Goal: Check status: Check status

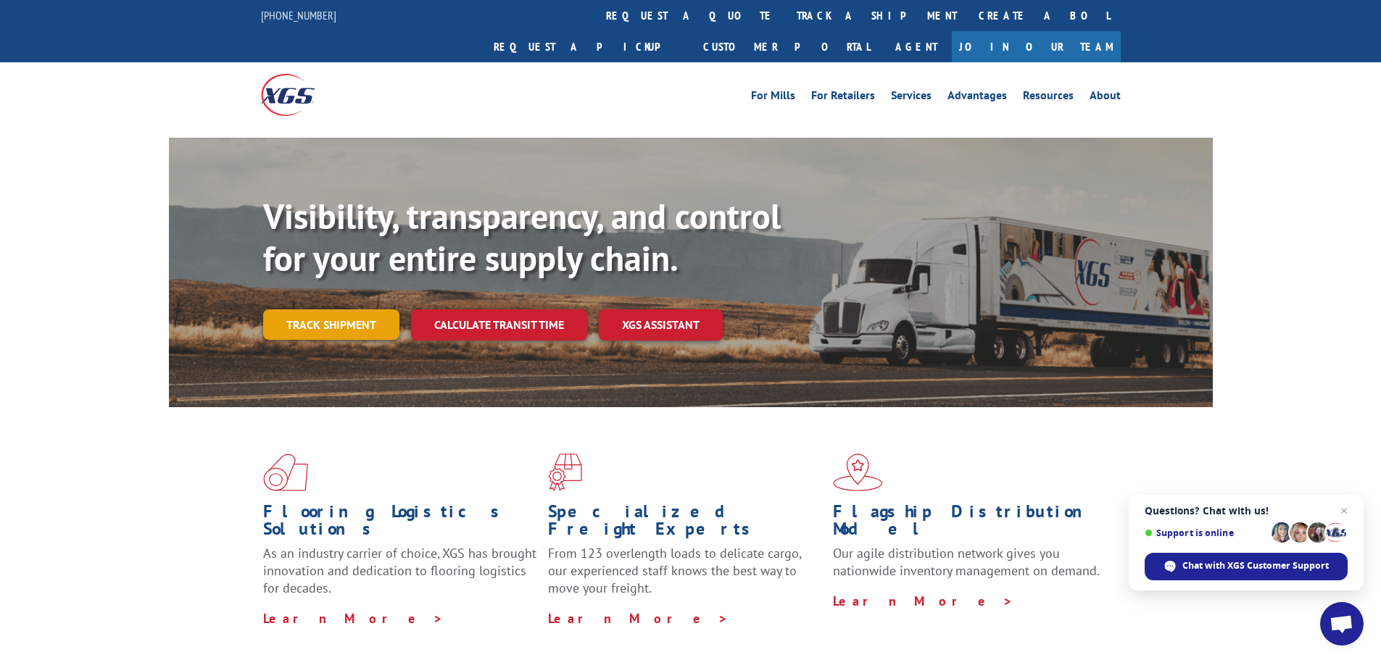
click at [350, 309] on link "Track shipment" at bounding box center [331, 324] width 136 height 30
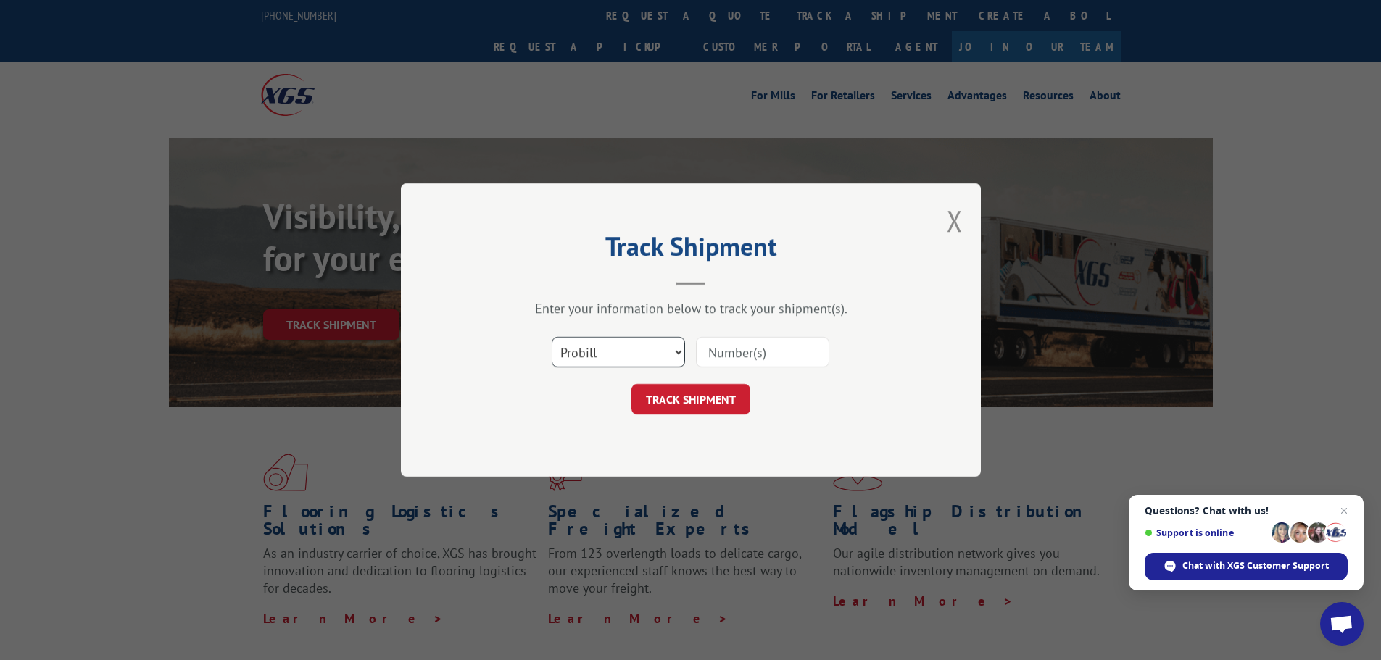
click at [674, 349] on select "Select category... Probill BOL PO" at bounding box center [618, 352] width 133 height 30
select select "bol"
click at [552, 337] on select "Select category... Probill BOL PO" at bounding box center [618, 352] width 133 height 30
click at [725, 356] on input at bounding box center [762, 352] width 133 height 30
type input "242888"
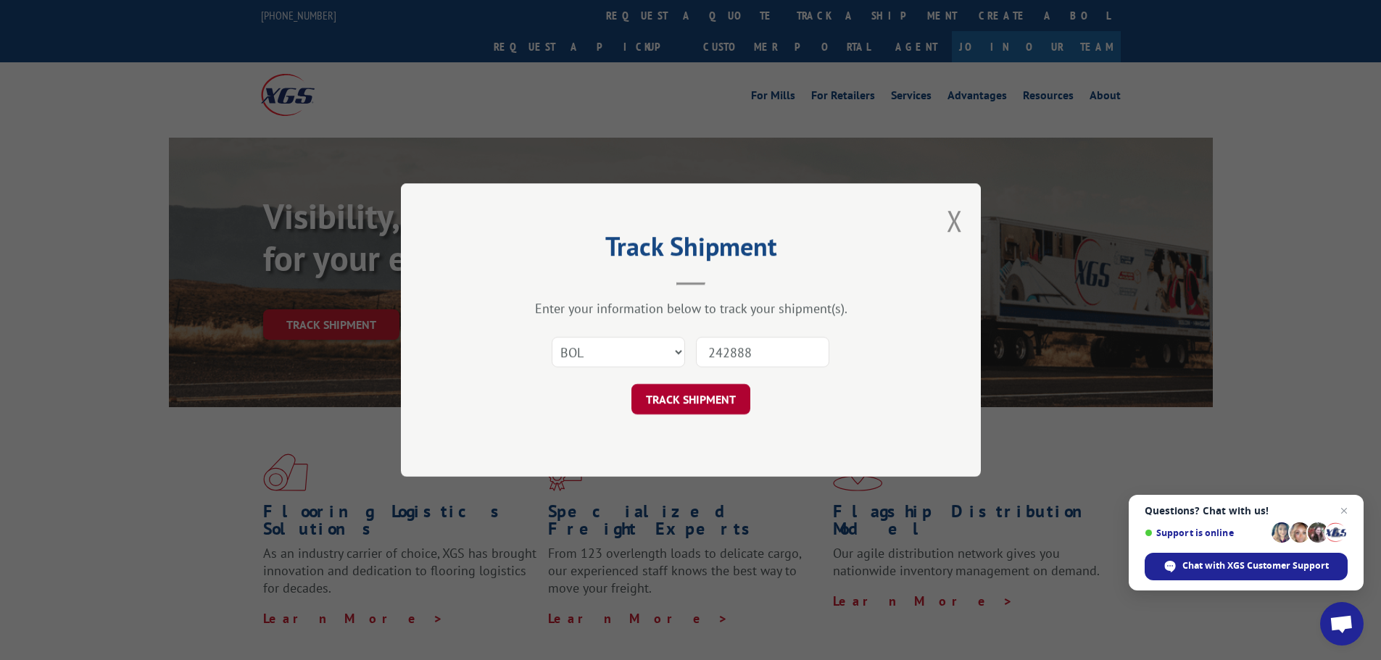
click at [697, 398] on button "TRACK SHIPMENT" at bounding box center [690, 399] width 119 height 30
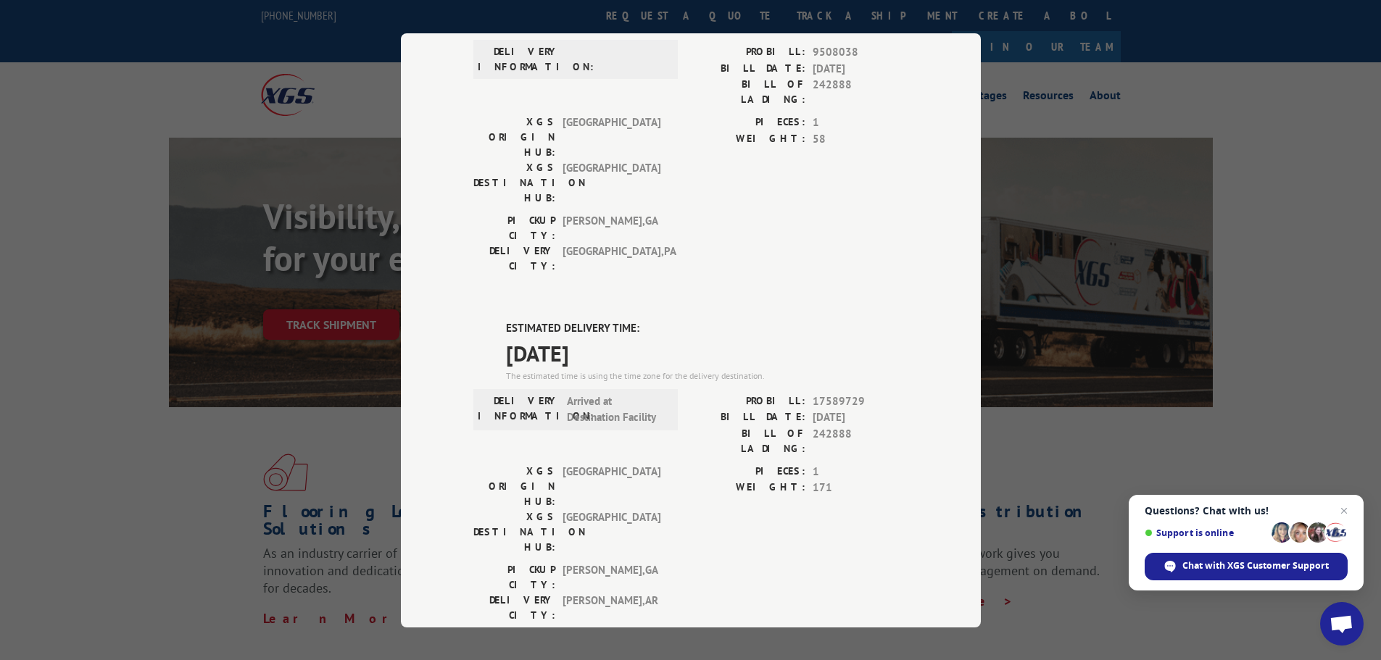
scroll to position [523, 0]
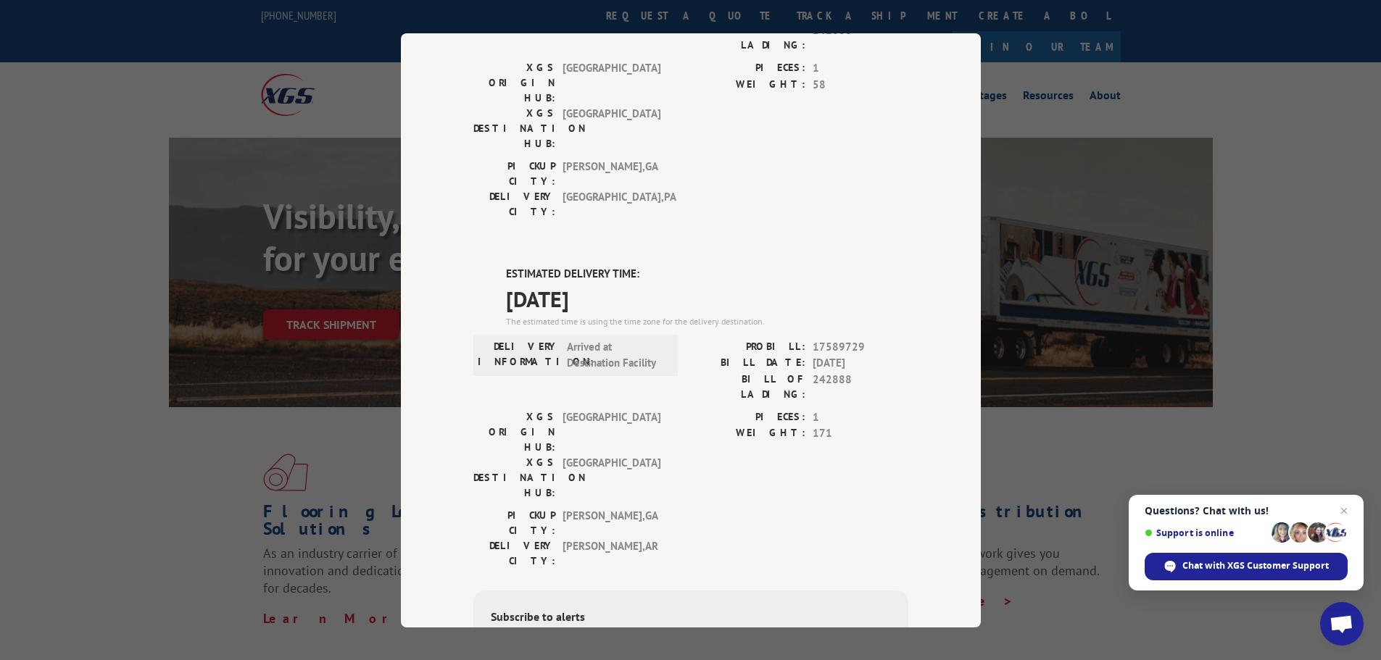
click at [1269, 173] on div "Track Shipment DELIVERED DELIVERY INFORMATION: PROBILL: 6785255 BILL DATE: [DAT…" at bounding box center [690, 330] width 1381 height 660
